Goal: Task Accomplishment & Management: Manage account settings

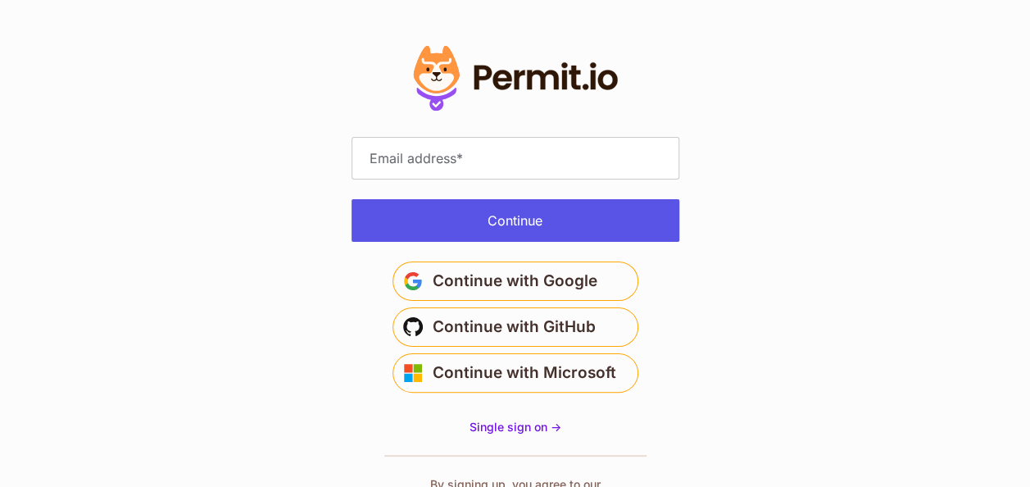
type input "**********"
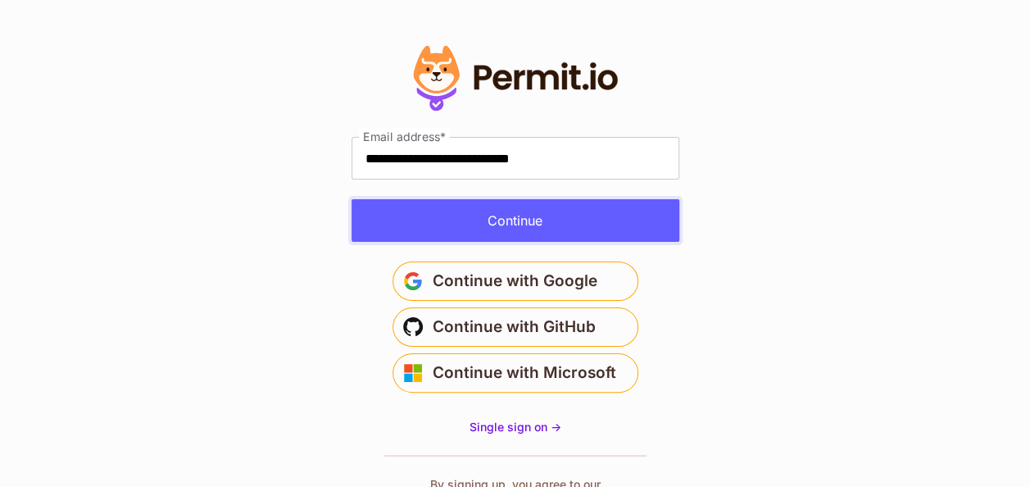
click at [597, 233] on button "Continue" at bounding box center [515, 220] width 328 height 43
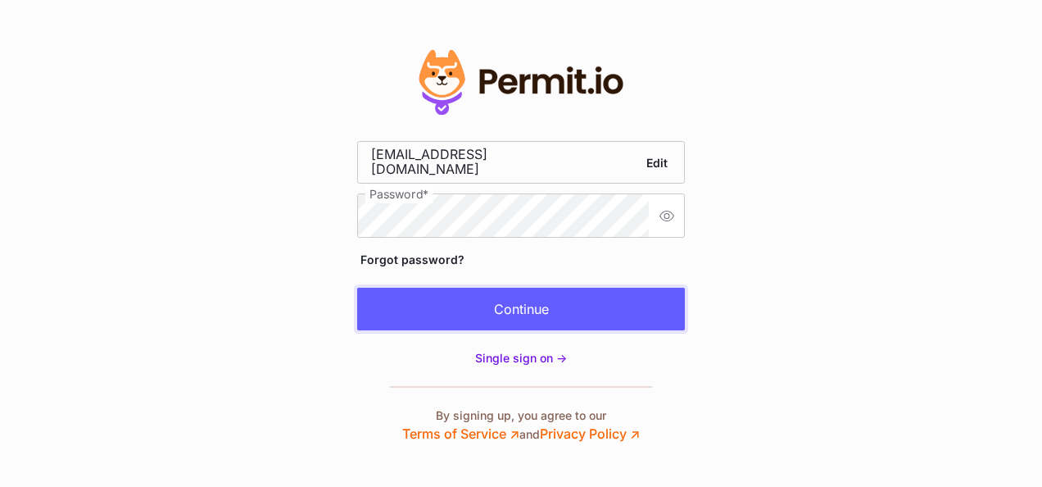
click at [550, 303] on button "Continue" at bounding box center [521, 308] width 328 height 43
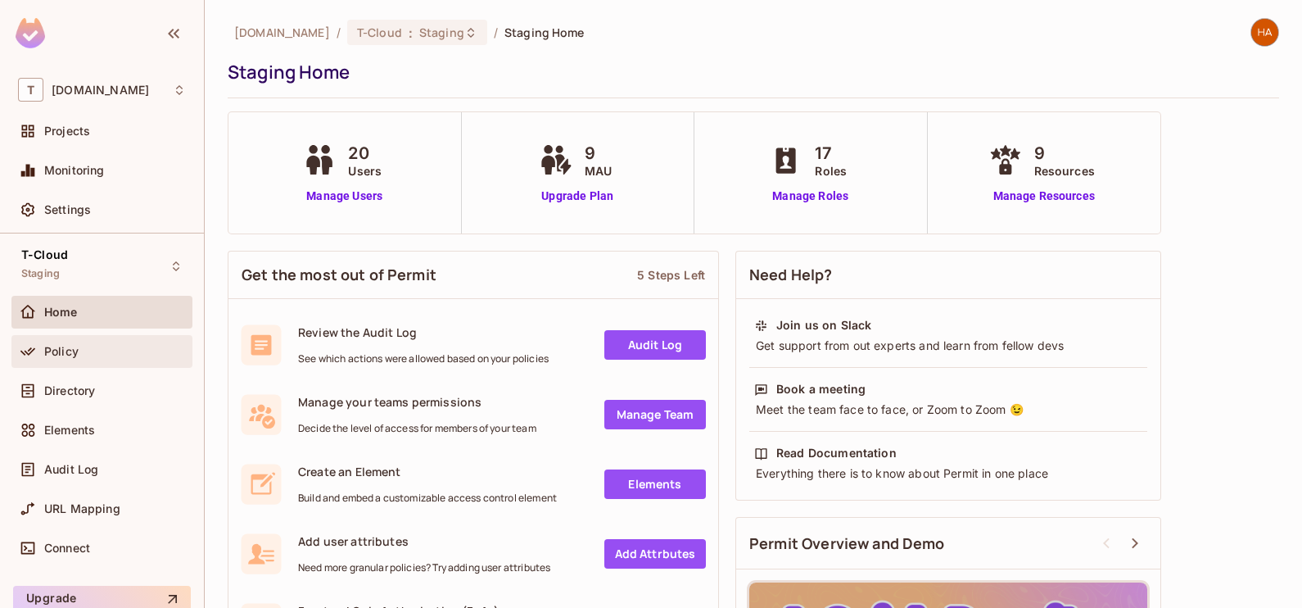
click at [88, 358] on div "Policy" at bounding box center [102, 352] width 168 height 20
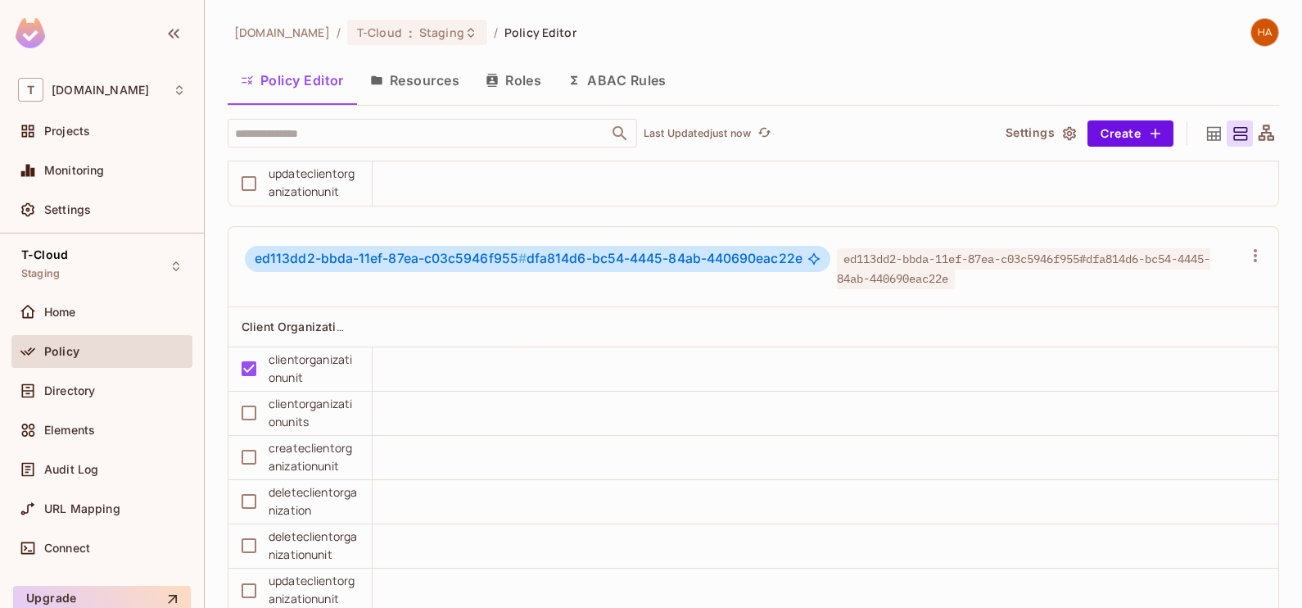
scroll to position [4262, 0]
drag, startPoint x: 523, startPoint y: 303, endPoint x: 802, endPoint y: 286, distance: 279.0
click at [802, 286] on div "ed113dd2-bbda-11ef-87ea-c03c5946f955 # dfa814d6-bc54-4445-84ab-440690eac22e ed1…" at bounding box center [754, 265] width 1050 height 80
copy span "dfa814d6-bc54-4445-84ab-440690eac22e"
drag, startPoint x: 512, startPoint y: 302, endPoint x: 254, endPoint y: 308, distance: 258.1
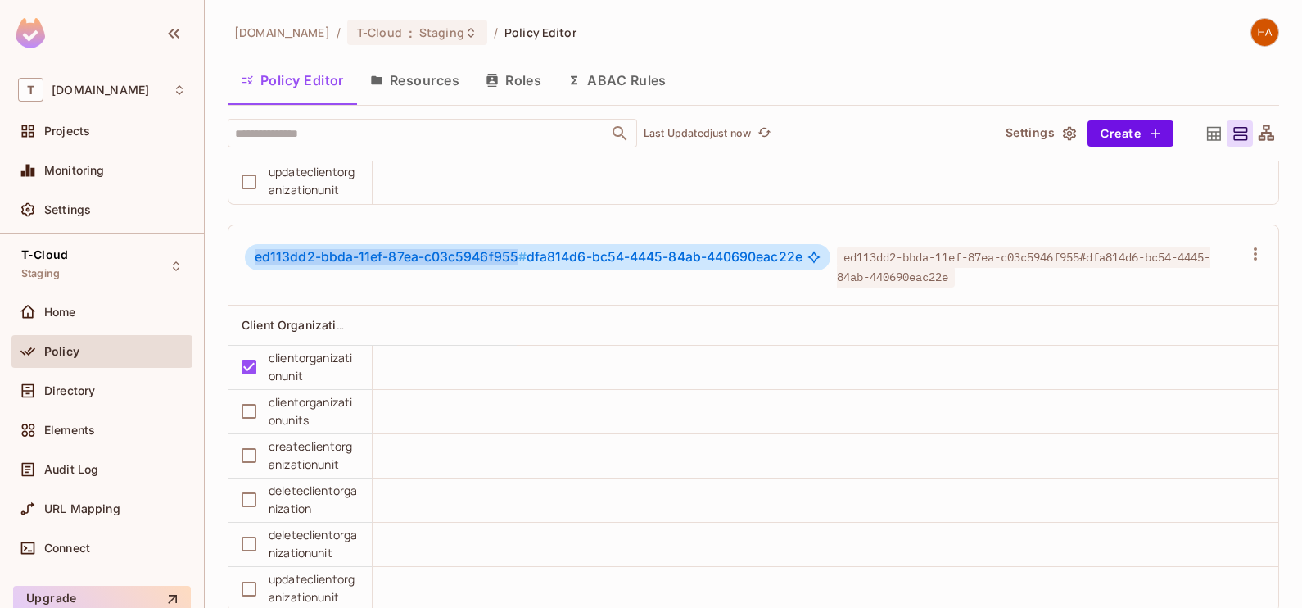
click at [255, 265] on span "ed113dd2-bbda-11ef-87ea-c03c5946f955 #" at bounding box center [391, 257] width 272 height 16
copy span "ed113dd2-bbda-11ef-87ea-c03c5946f955"
drag, startPoint x: 321, startPoint y: 416, endPoint x: 269, endPoint y: 405, distance: 52.9
click at [269, 385] on div "clientorganizationunit" at bounding box center [314, 367] width 90 height 36
copy div "clientorganizationunit"
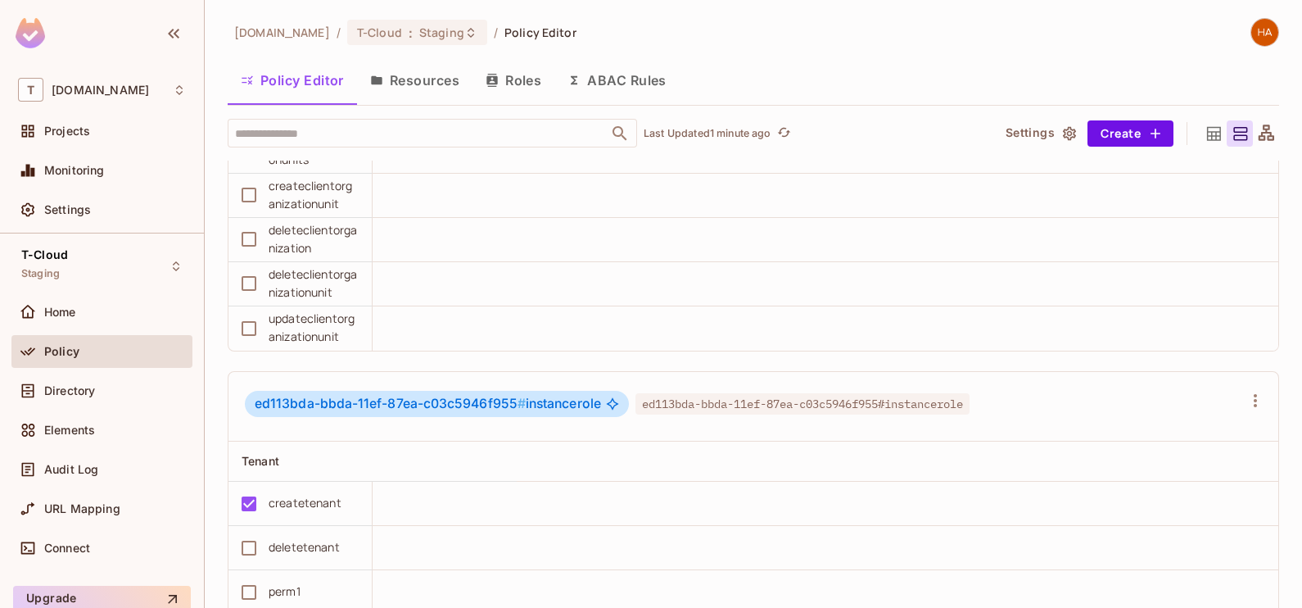
scroll to position [4370, 0]
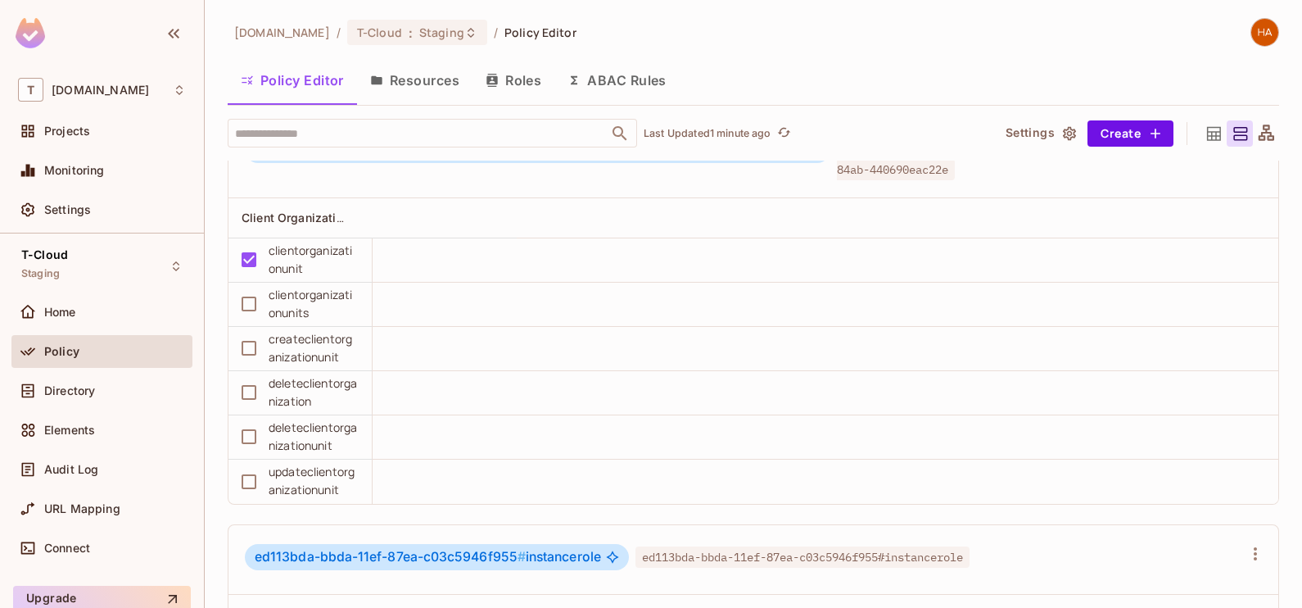
click at [536, 198] on div "ed113dd2-bbda-11ef-87ea-c03c5946f955 # dfa814d6-bc54-4445-84ab-440690eac22e ed1…" at bounding box center [754, 158] width 1050 height 80
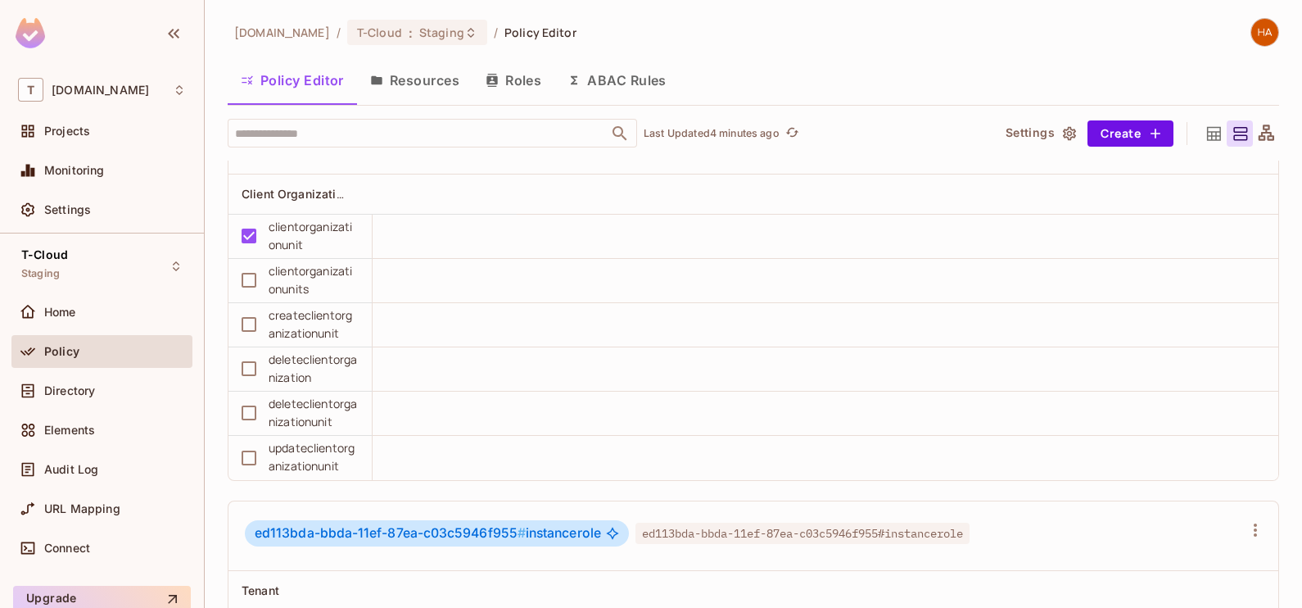
scroll to position [4391, 0]
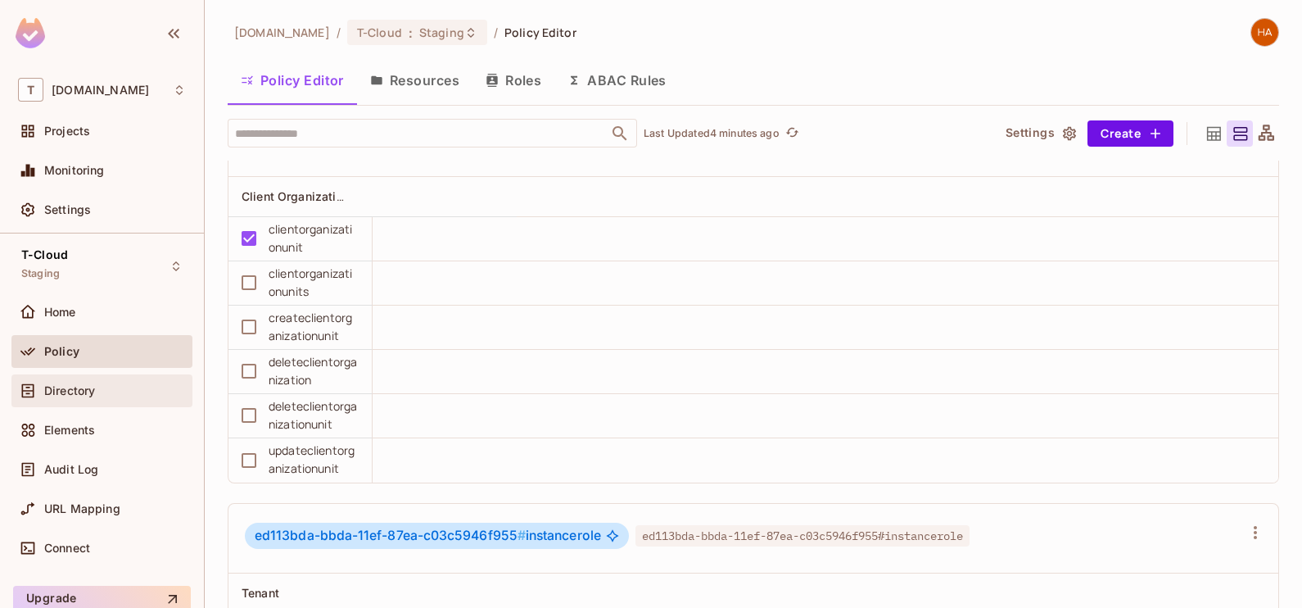
click at [110, 387] on div "Directory" at bounding box center [115, 390] width 142 height 13
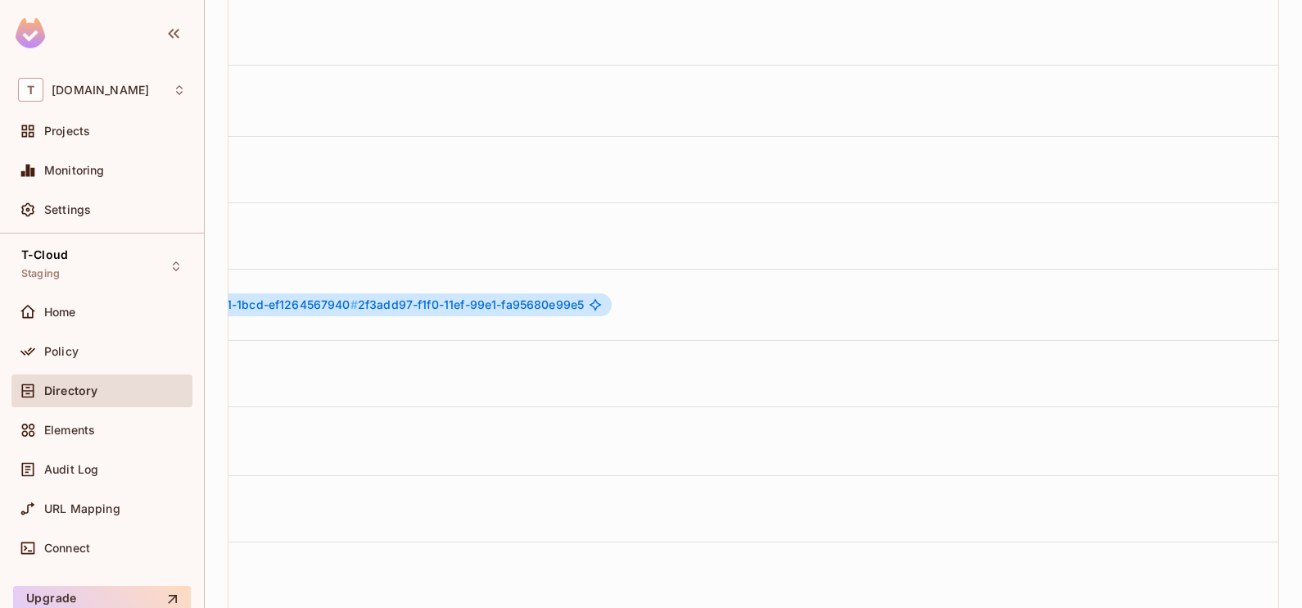
scroll to position [0, 1043]
click at [1251, 298] on icon "button" at bounding box center [1252, 304] width 3 height 13
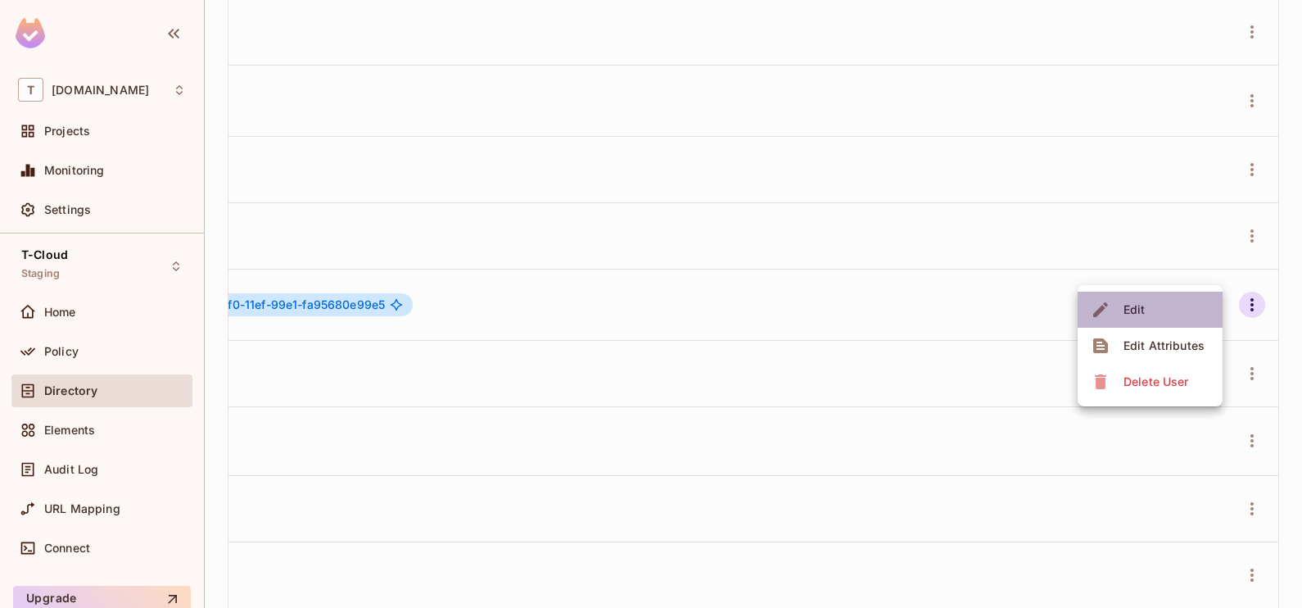
click at [1156, 311] on li "Edit" at bounding box center [1150, 310] width 145 height 36
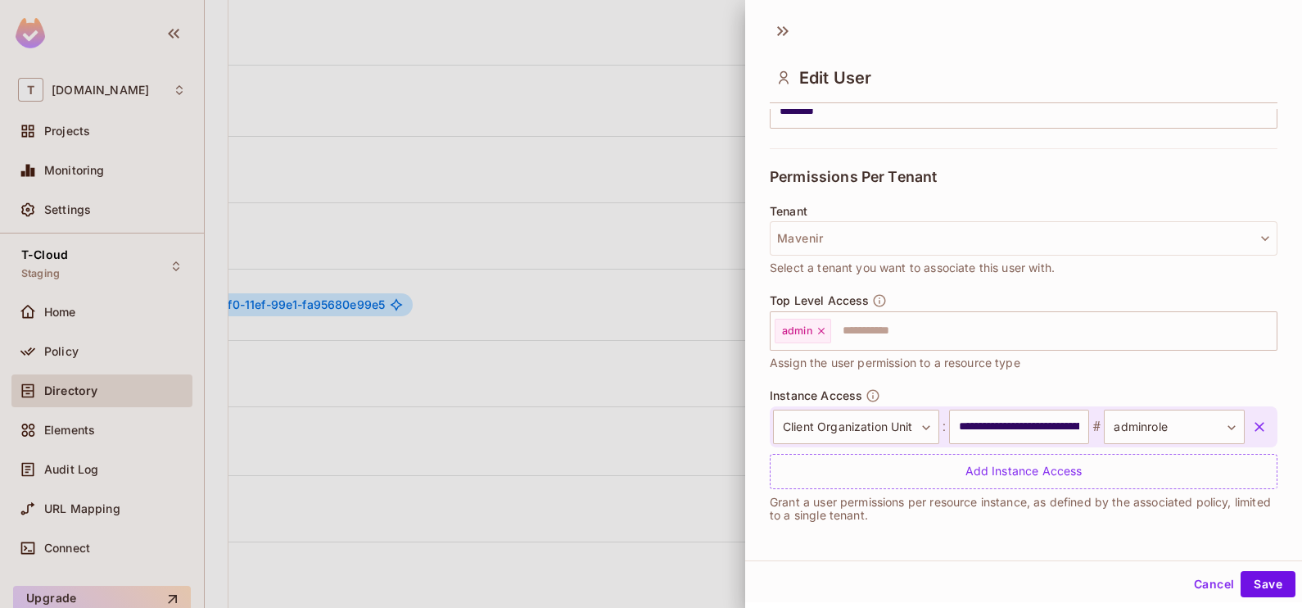
scroll to position [2, 0]
click at [1188, 585] on button "Cancel" at bounding box center [1214, 581] width 53 height 26
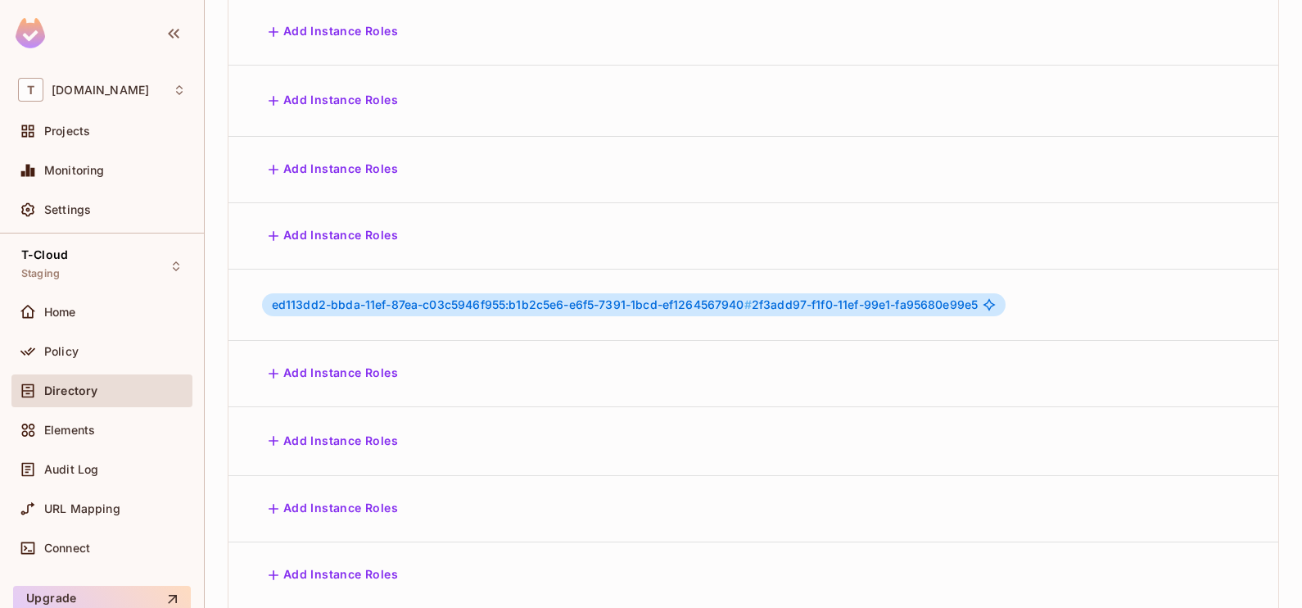
scroll to position [0, 392]
drag, startPoint x: 779, startPoint y: 271, endPoint x: 1007, endPoint y: 274, distance: 228.5
click at [1007, 293] on div "ed113dd2-bbda-11ef-87ea-c03c5946f955:b1b2c5e6-e6f5-7391-1bcd-ef1264567940 # 2f3…" at bounding box center [635, 304] width 745 height 23
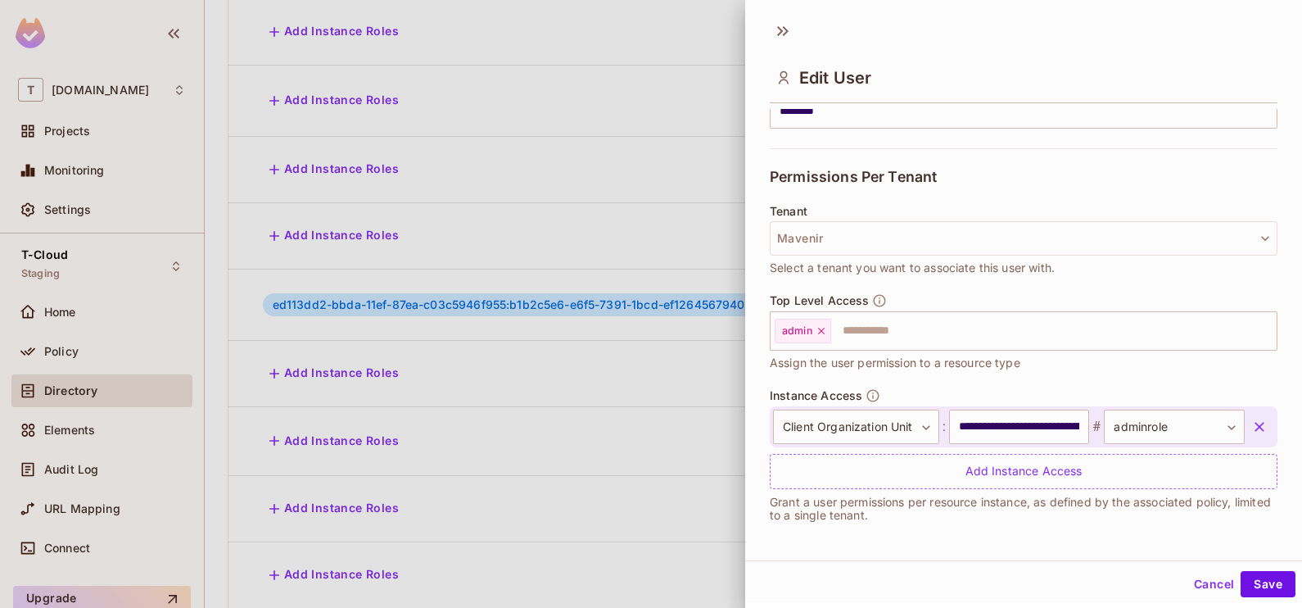
scroll to position [2, 0]
click at [586, 397] on div at bounding box center [651, 304] width 1302 height 608
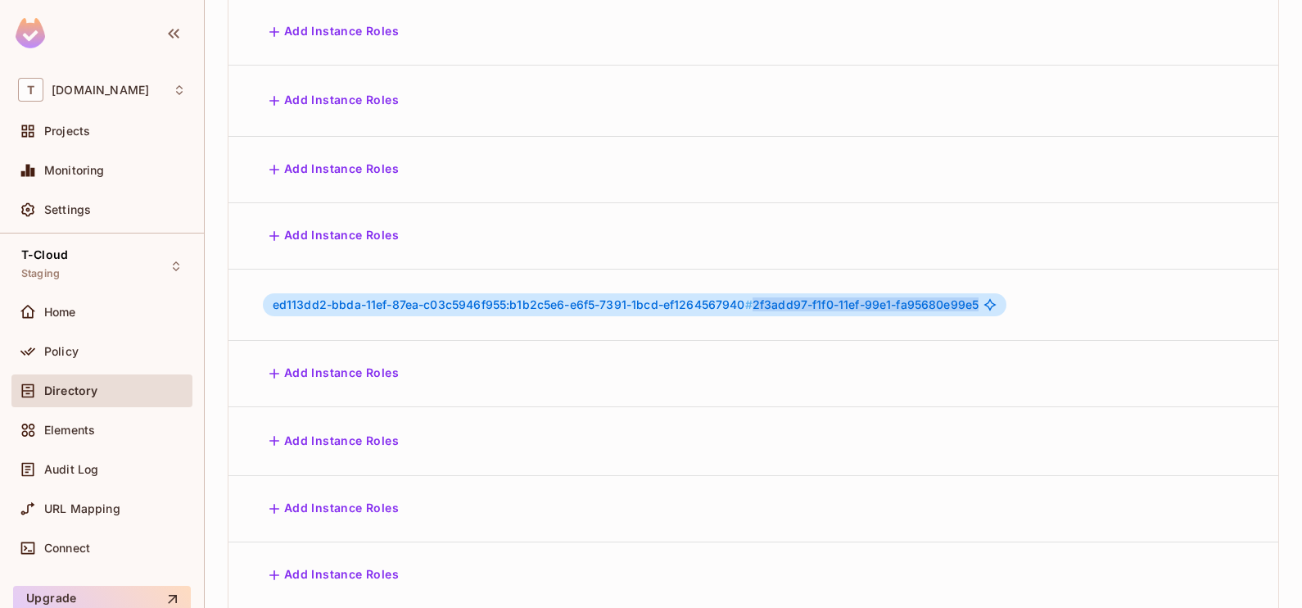
drag, startPoint x: 1007, startPoint y: 268, endPoint x: 782, endPoint y: 290, distance: 225.5
click at [782, 290] on td "ed113dd2-bbda-11ef-87ea-c03c5946f955:b1b2c5e6-e6f5-7391-1bcd-ef1264567940 # 2f3…" at bounding box center [1035, 304] width 1570 height 71
copy span "2f3add97-f1f0-11ef-99e1-fa95680e99e5"
drag, startPoint x: 772, startPoint y: 274, endPoint x: 533, endPoint y: 274, distance: 239.2
click at [533, 297] on span "ed113dd2-bbda-11ef-87ea-c03c5946f955:b1b2c5e6-e6f5-7391-1bcd-ef1264567940 #" at bounding box center [513, 304] width 480 height 14
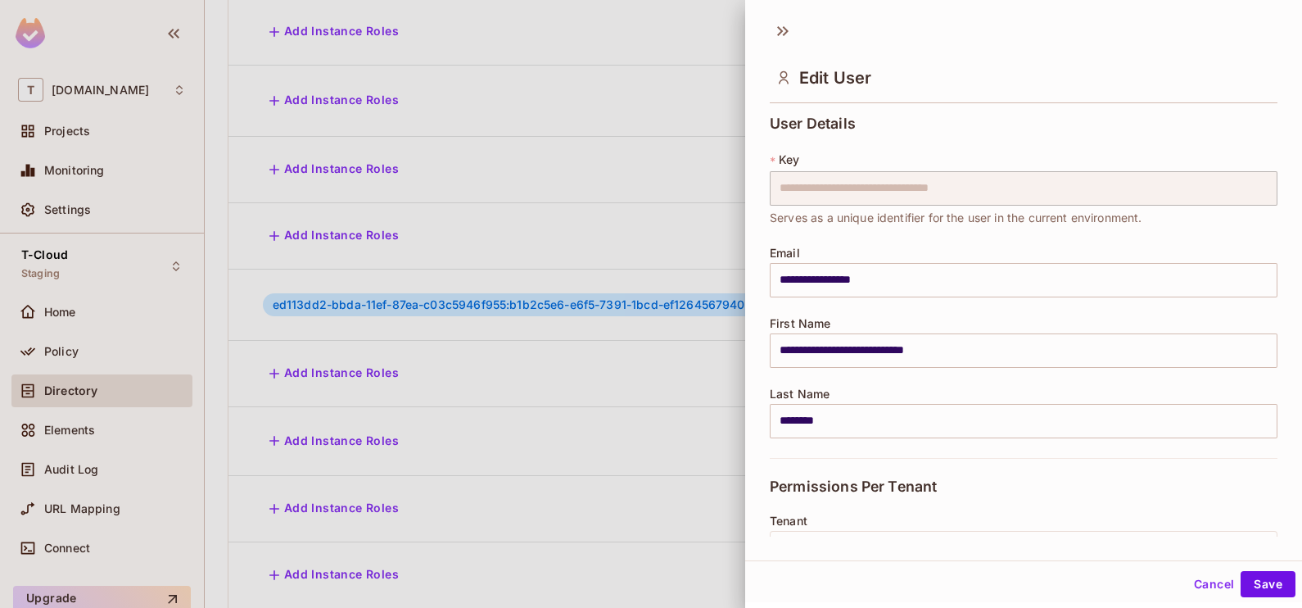
click at [598, 268] on div at bounding box center [651, 304] width 1302 height 608
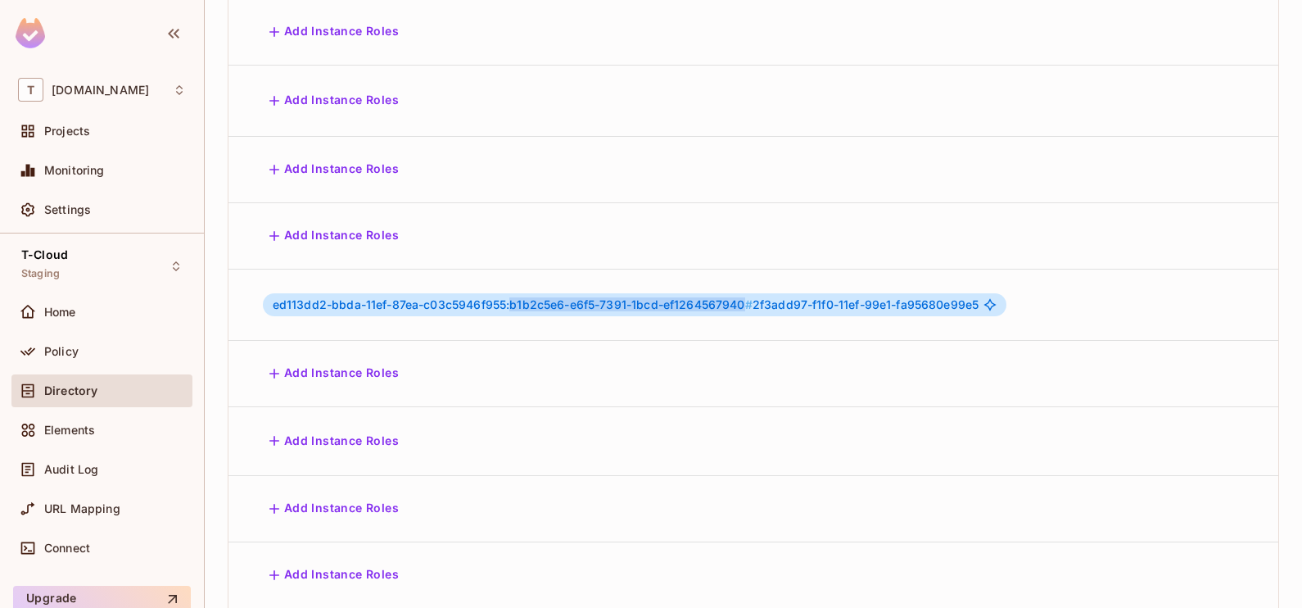
drag, startPoint x: 537, startPoint y: 275, endPoint x: 769, endPoint y: 260, distance: 232.3
click at [769, 293] on div "ed113dd2-bbda-11ef-87ea-c03c5946f955:b1b2c5e6-e6f5-7391-1bcd-ef1264567940 # 2f3…" at bounding box center [635, 304] width 745 height 23
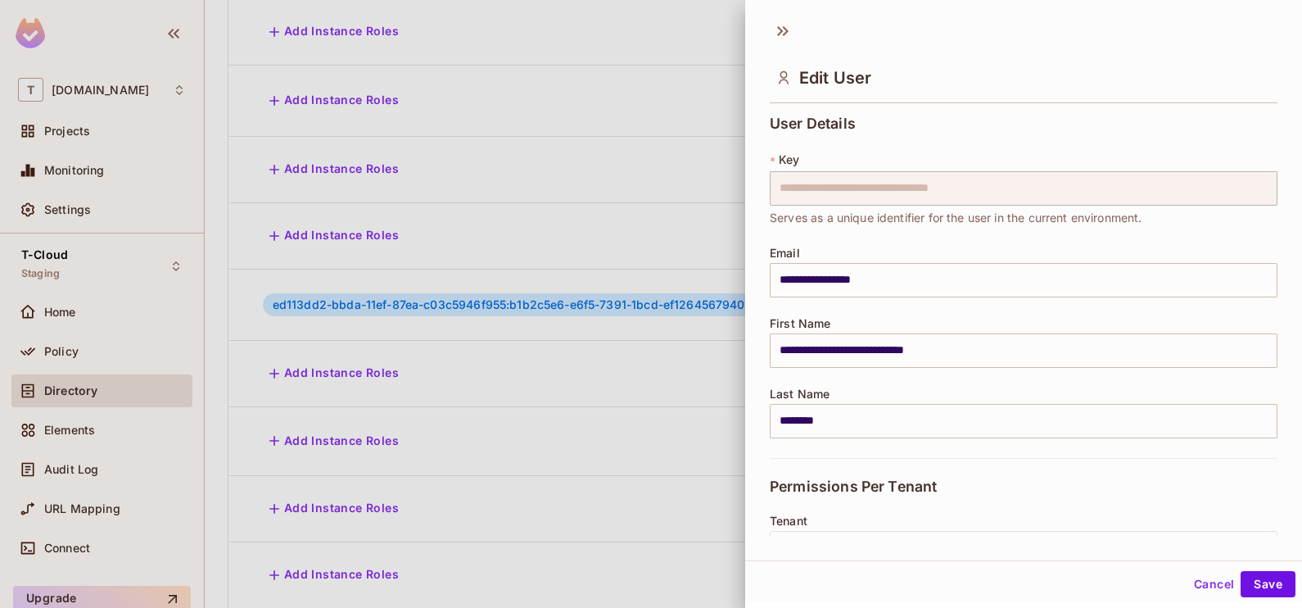
click at [663, 312] on div at bounding box center [651, 304] width 1302 height 608
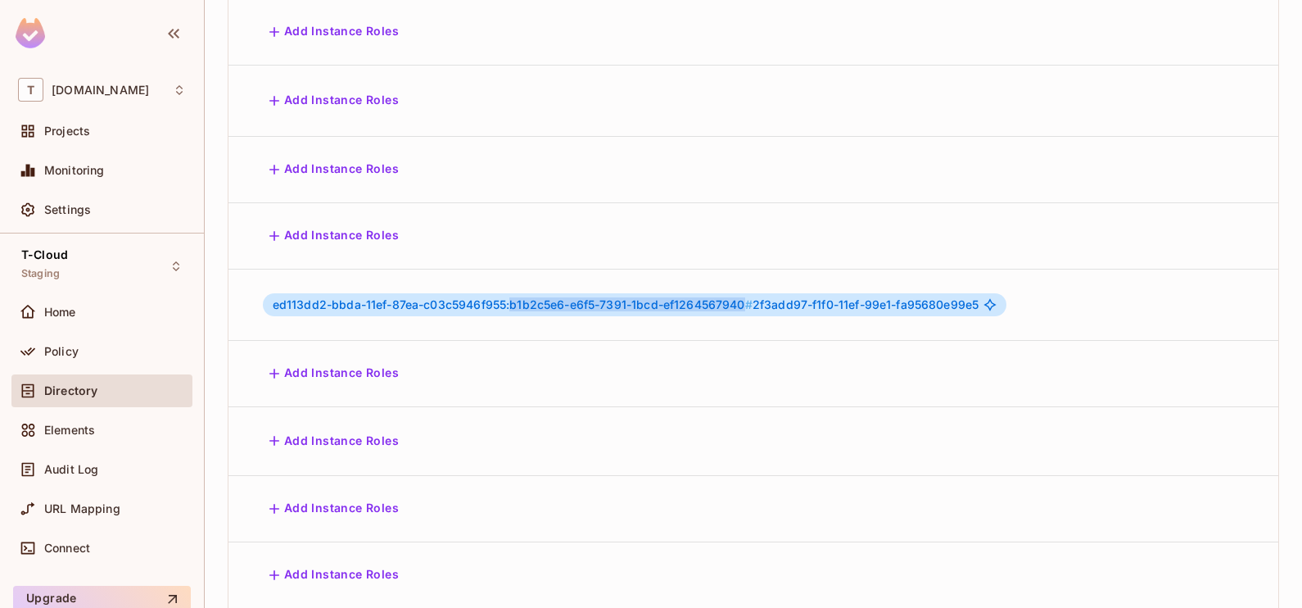
drag, startPoint x: 770, startPoint y: 274, endPoint x: 536, endPoint y: 278, distance: 233.4
click at [536, 297] on span "ed113dd2-bbda-11ef-87ea-c03c5946f955:b1b2c5e6-e6f5-7391-1bcd-ef1264567940 #" at bounding box center [513, 304] width 480 height 14
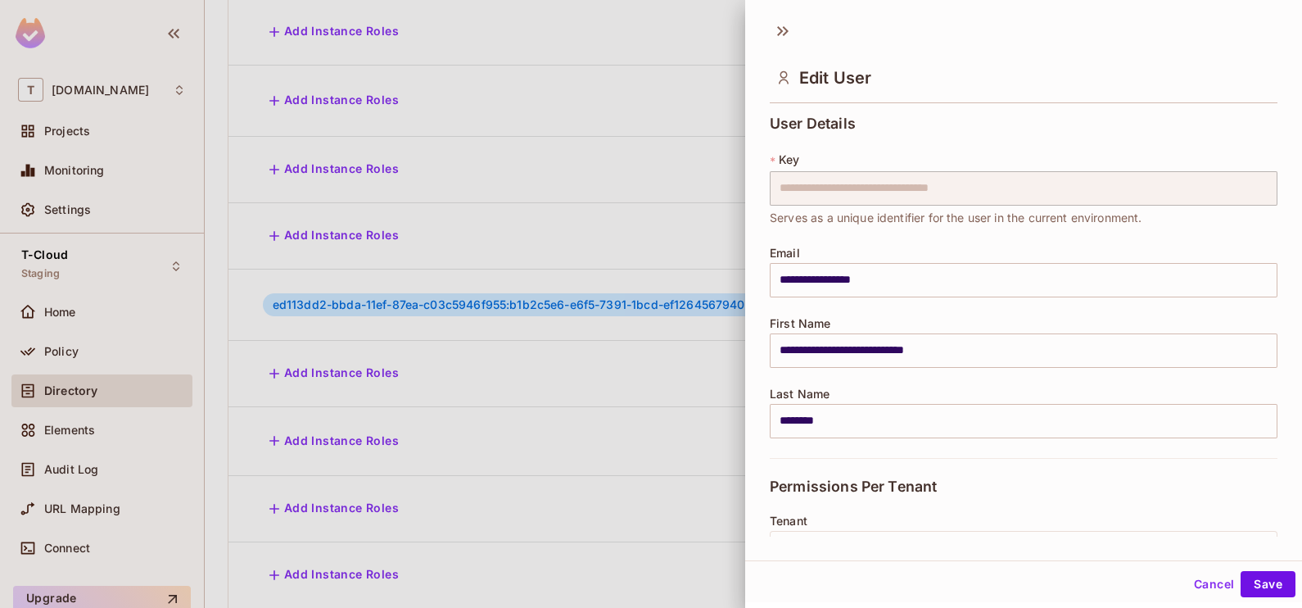
click at [561, 276] on div at bounding box center [651, 304] width 1302 height 608
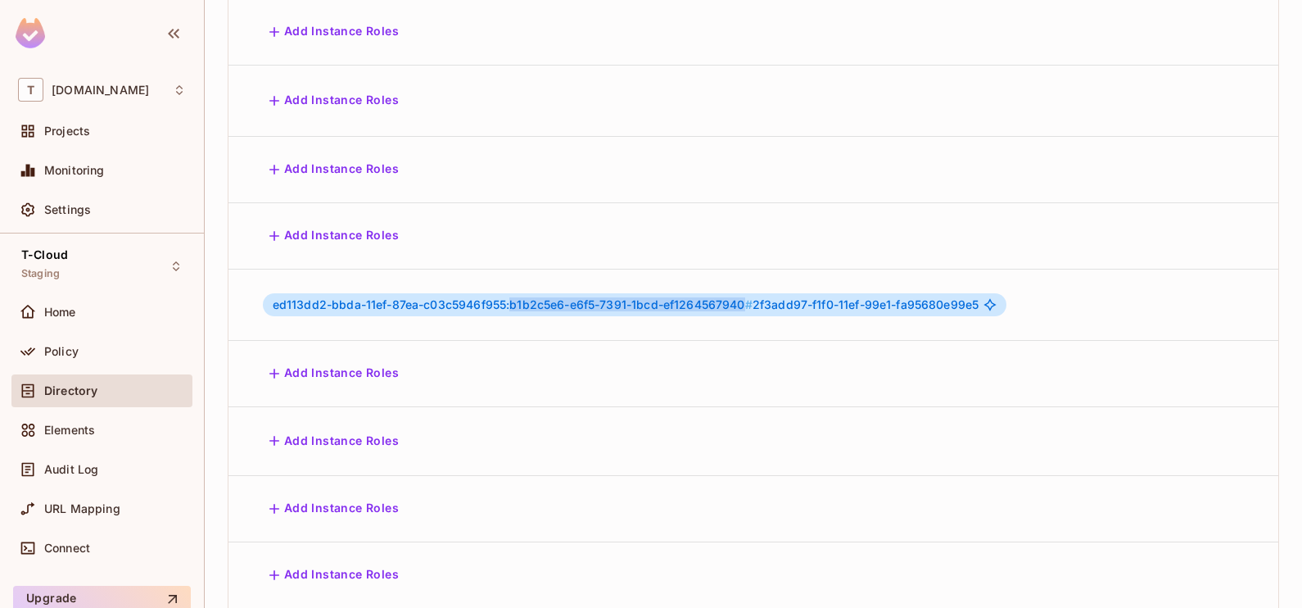
drag, startPoint x: 536, startPoint y: 274, endPoint x: 769, endPoint y: 265, distance: 232.8
click at [753, 297] on span "ed113dd2-bbda-11ef-87ea-c03c5946f955:b1b2c5e6-e6f5-7391-1bcd-ef1264567940 #" at bounding box center [513, 304] width 480 height 14
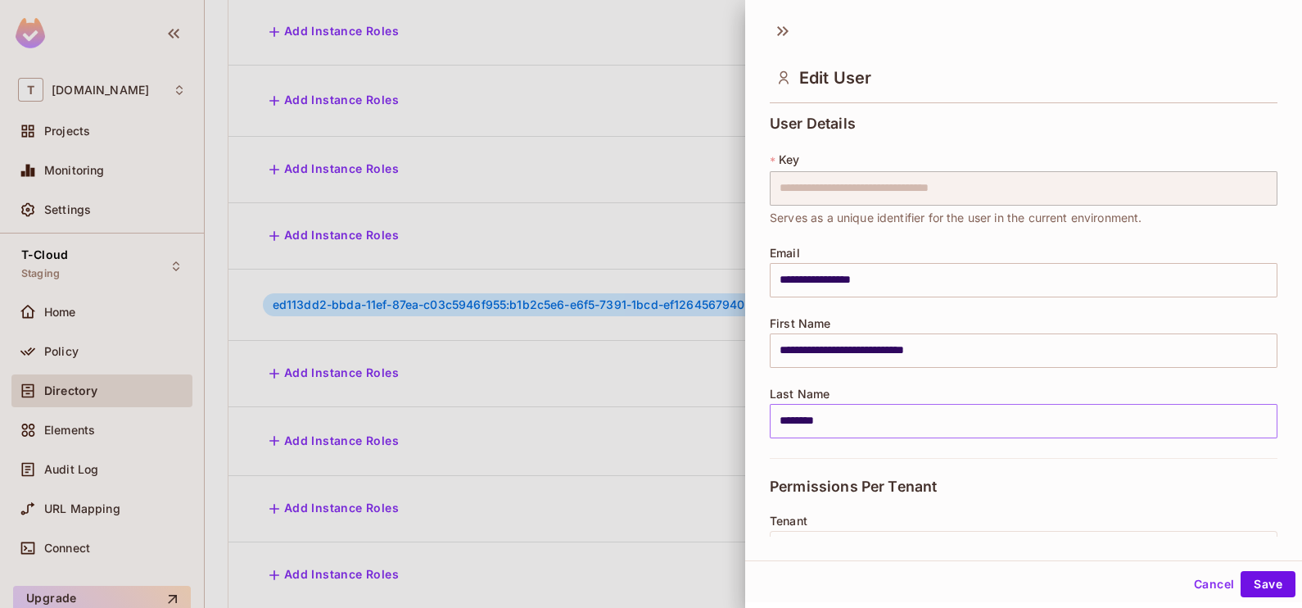
scroll to position [310, 0]
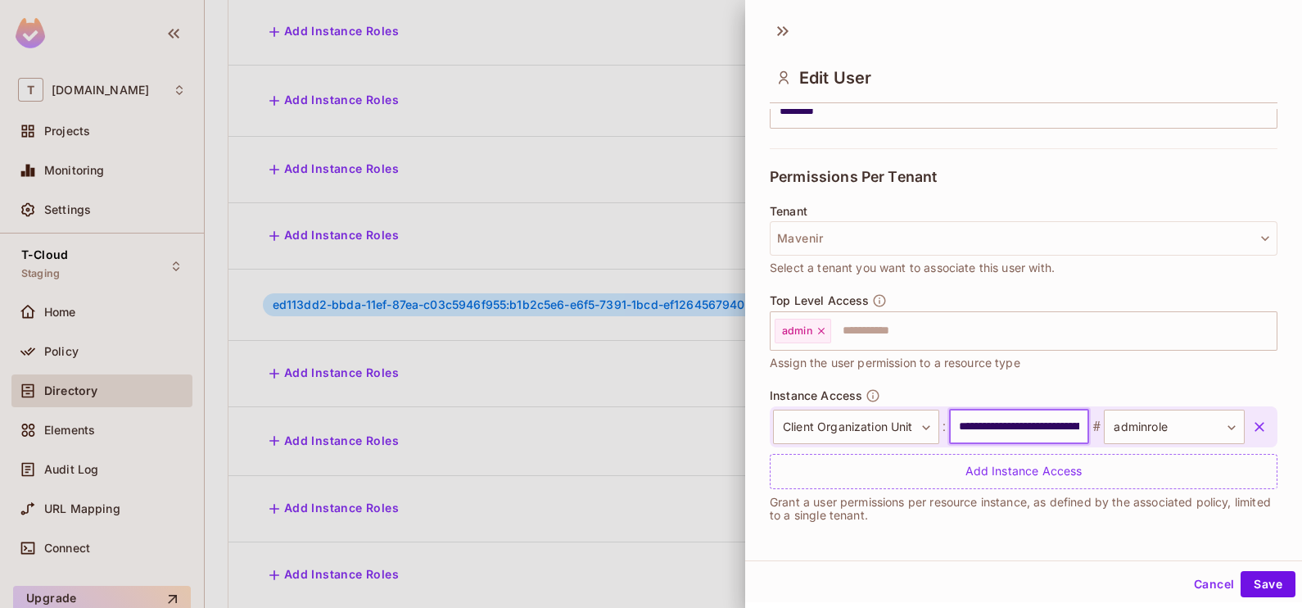
click at [980, 422] on input "**********" at bounding box center [1019, 427] width 141 height 34
click at [1197, 575] on button "Cancel" at bounding box center [1214, 584] width 53 height 26
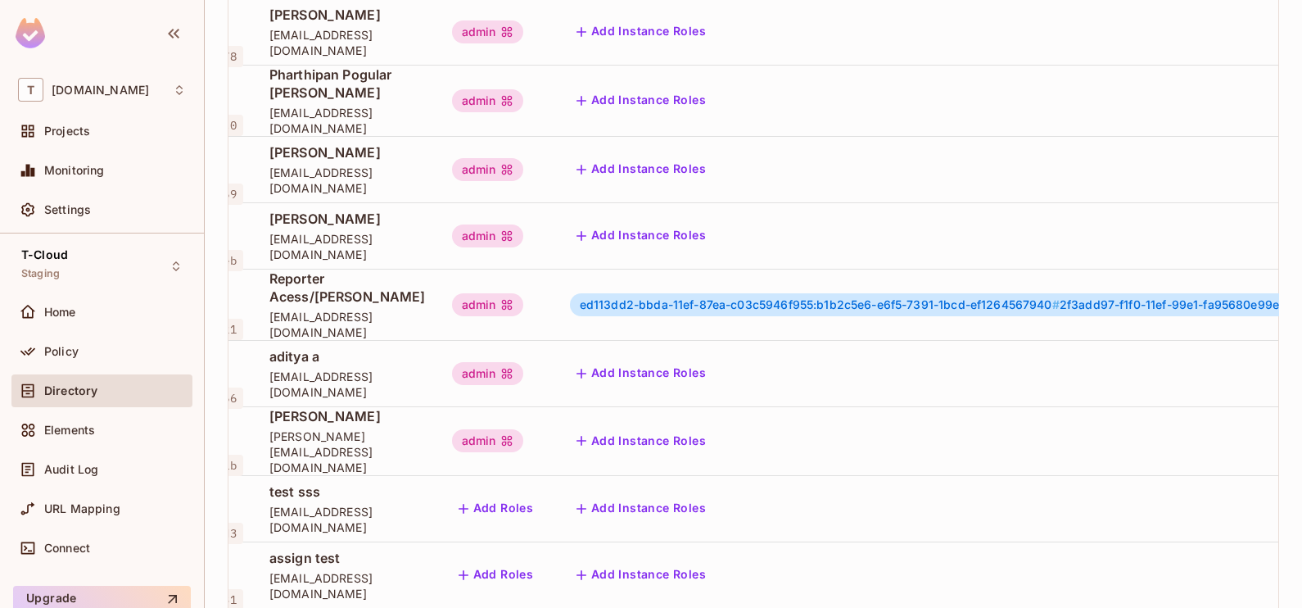
scroll to position [0, 0]
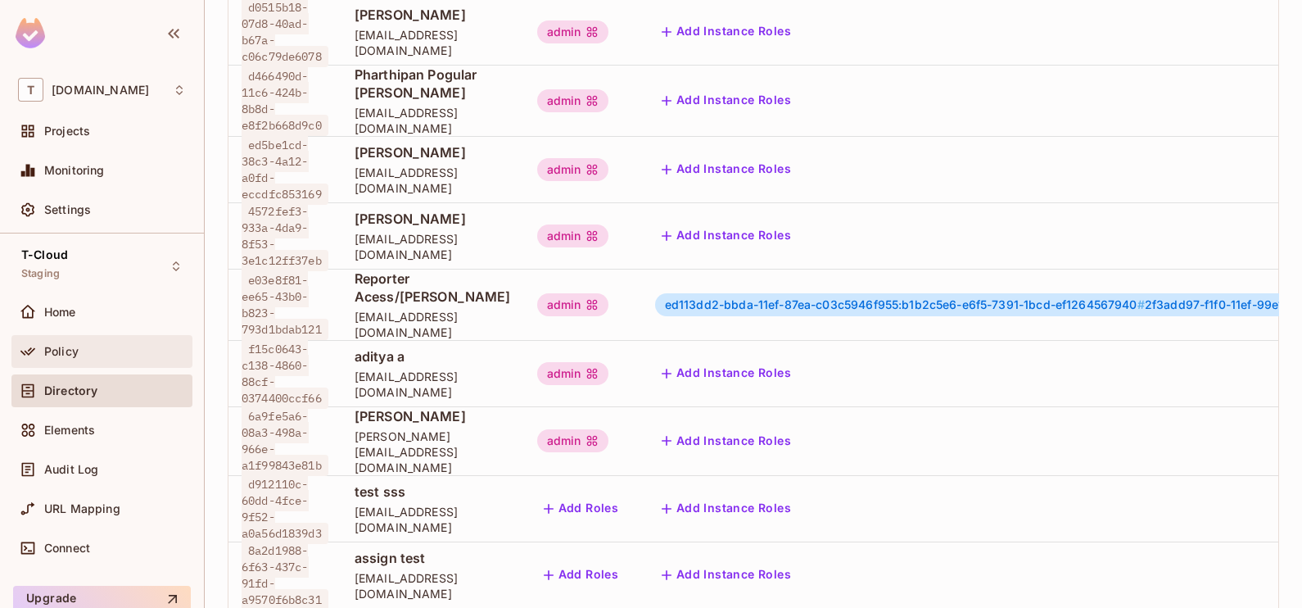
click at [67, 363] on div "Policy" at bounding box center [101, 351] width 181 height 33
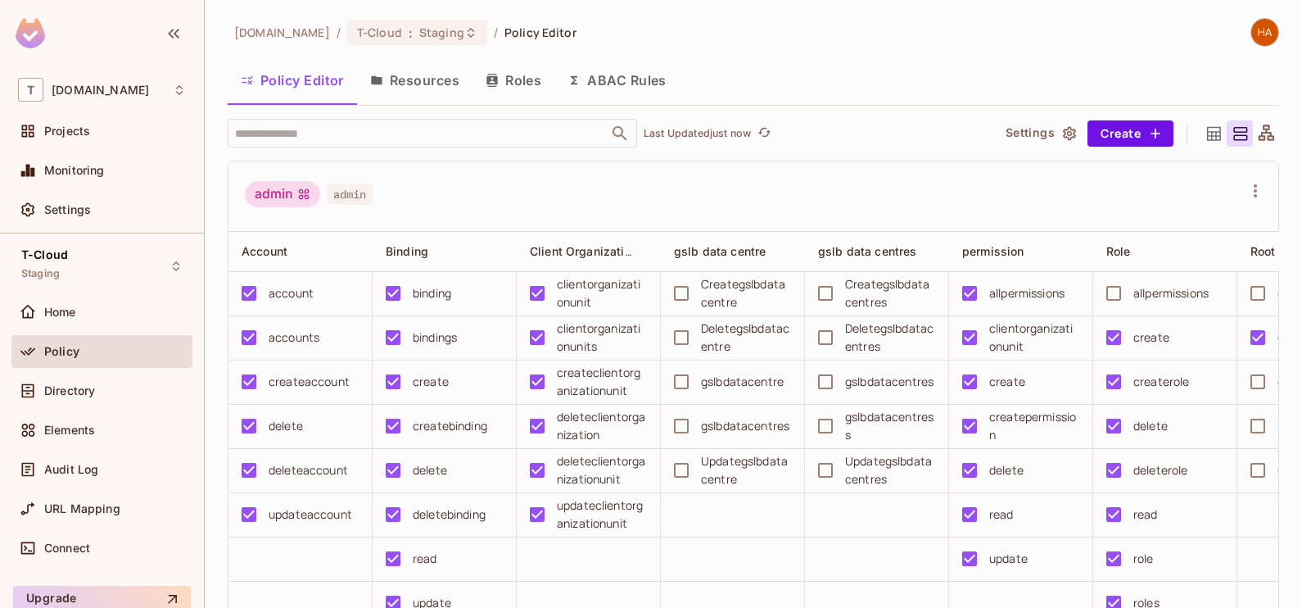
click at [431, 74] on button "Resources" at bounding box center [414, 80] width 115 height 41
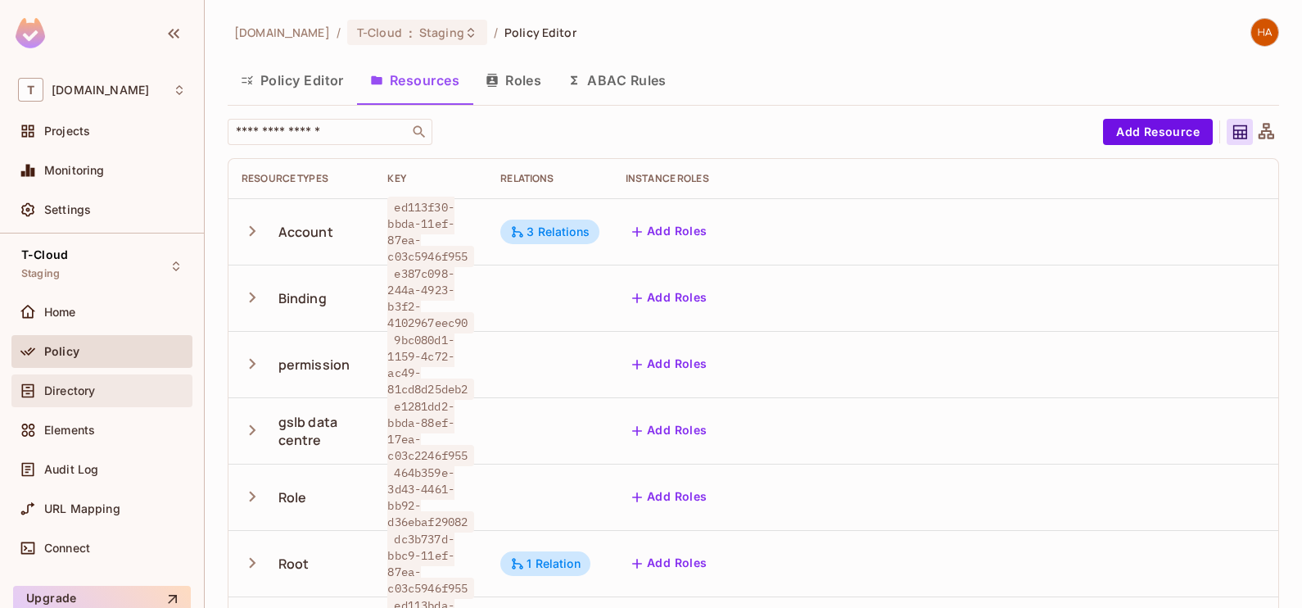
click at [98, 396] on div "Directory" at bounding box center [102, 391] width 168 height 20
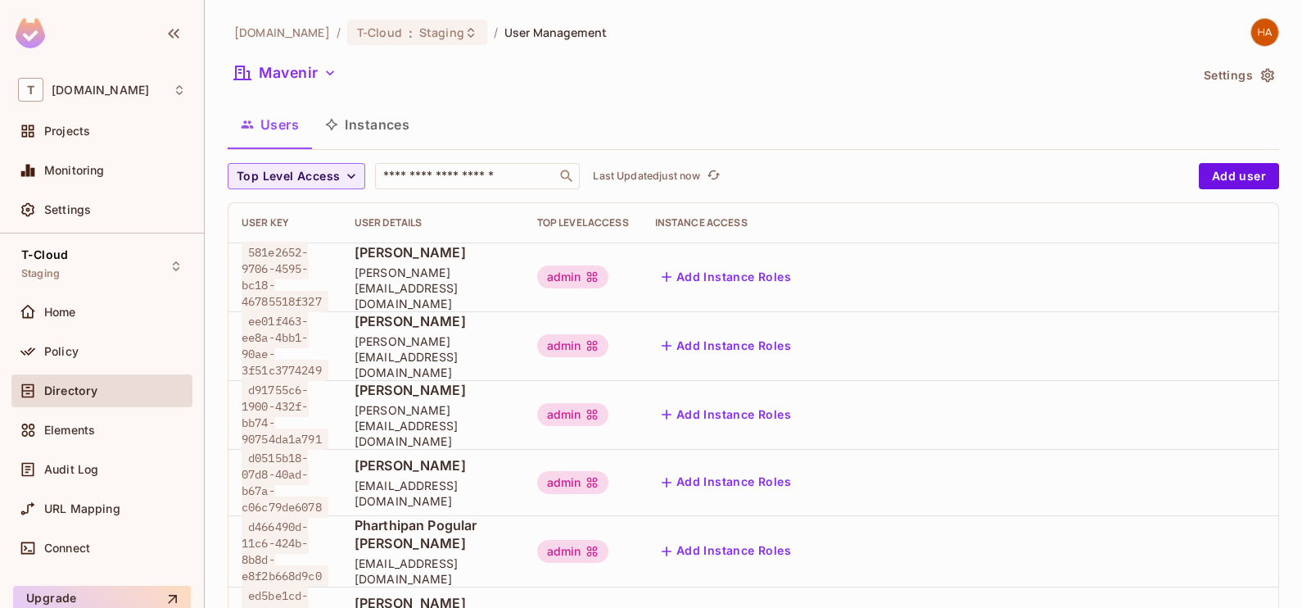
click at [374, 129] on button "Instances" at bounding box center [367, 124] width 111 height 41
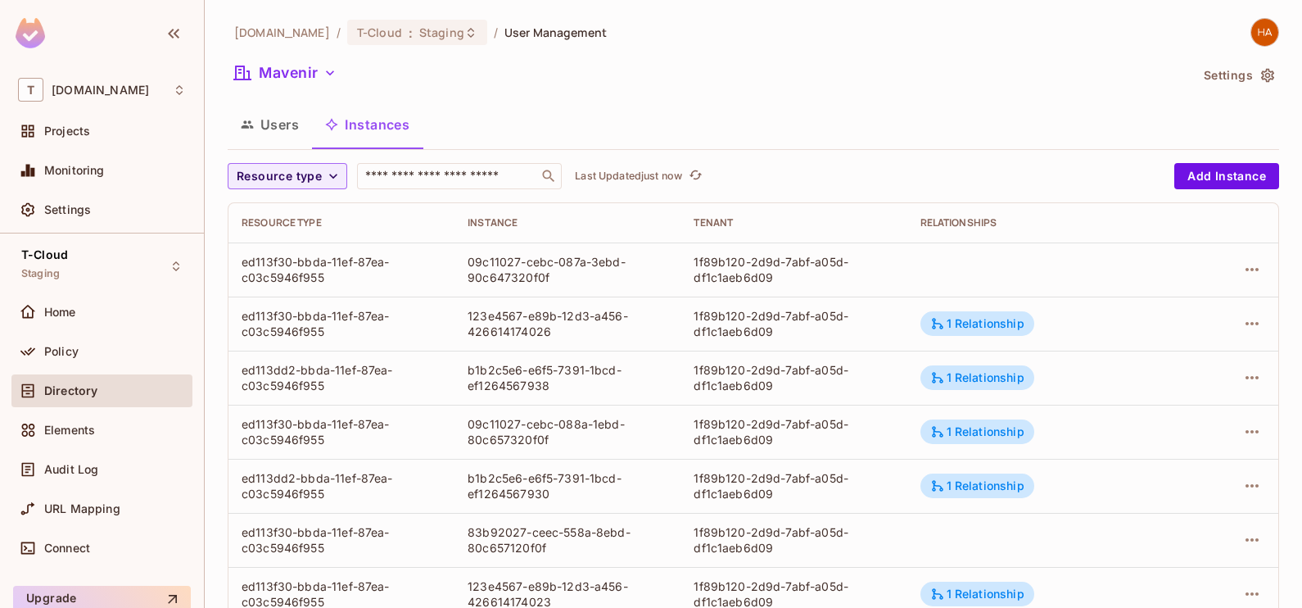
scroll to position [536, 0]
